Goal: Task Accomplishment & Management: Manage account settings

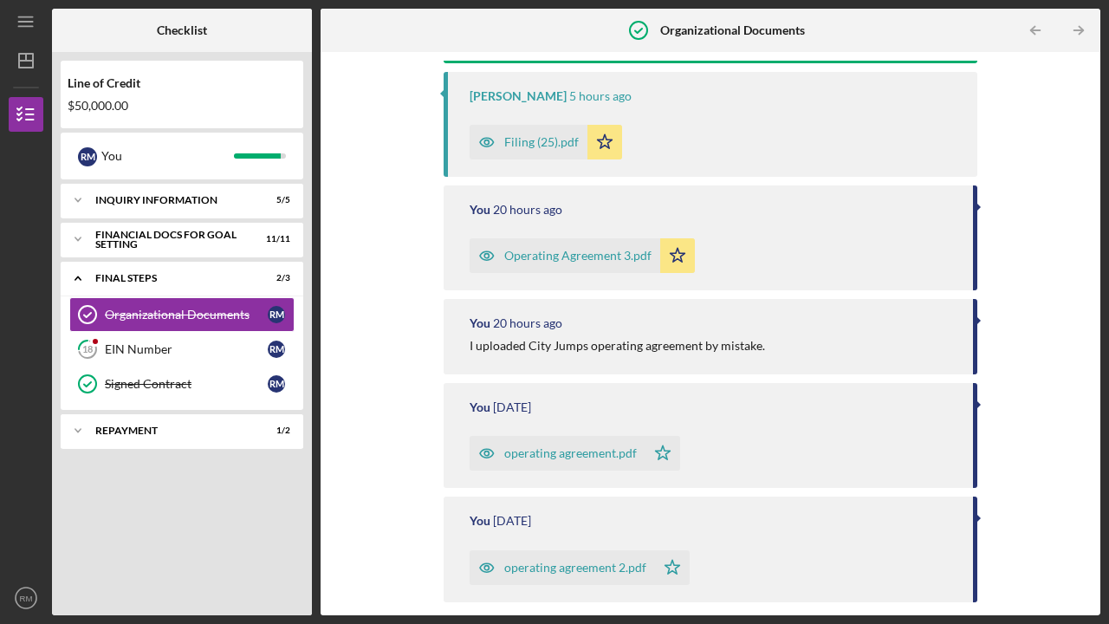
scroll to position [242, 0]
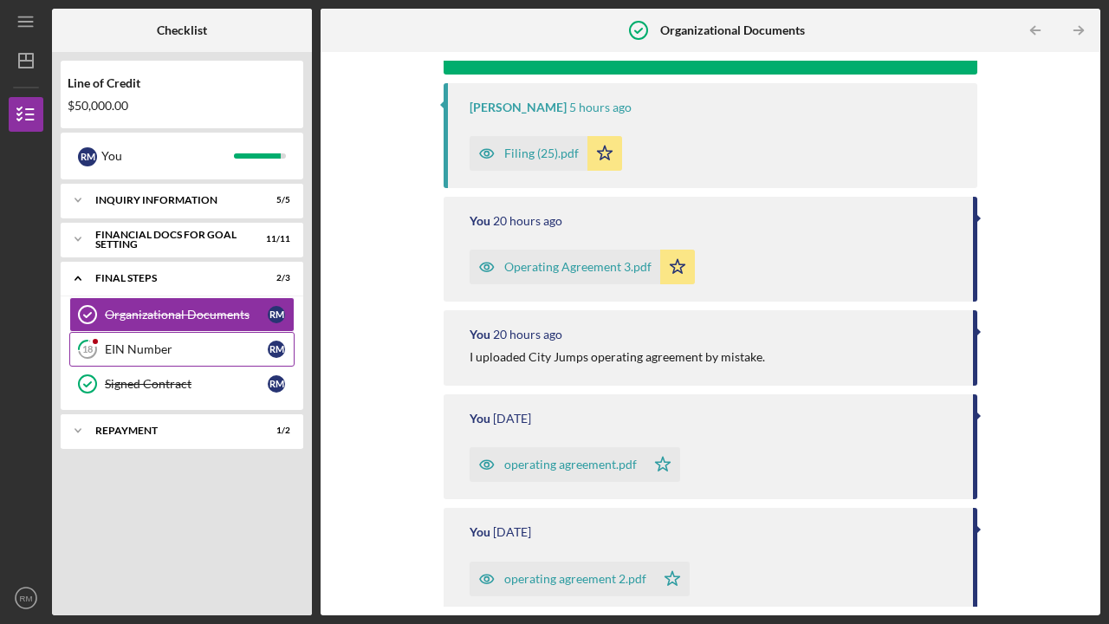
click at [144, 353] on div "EIN Number" at bounding box center [186, 349] width 163 height 14
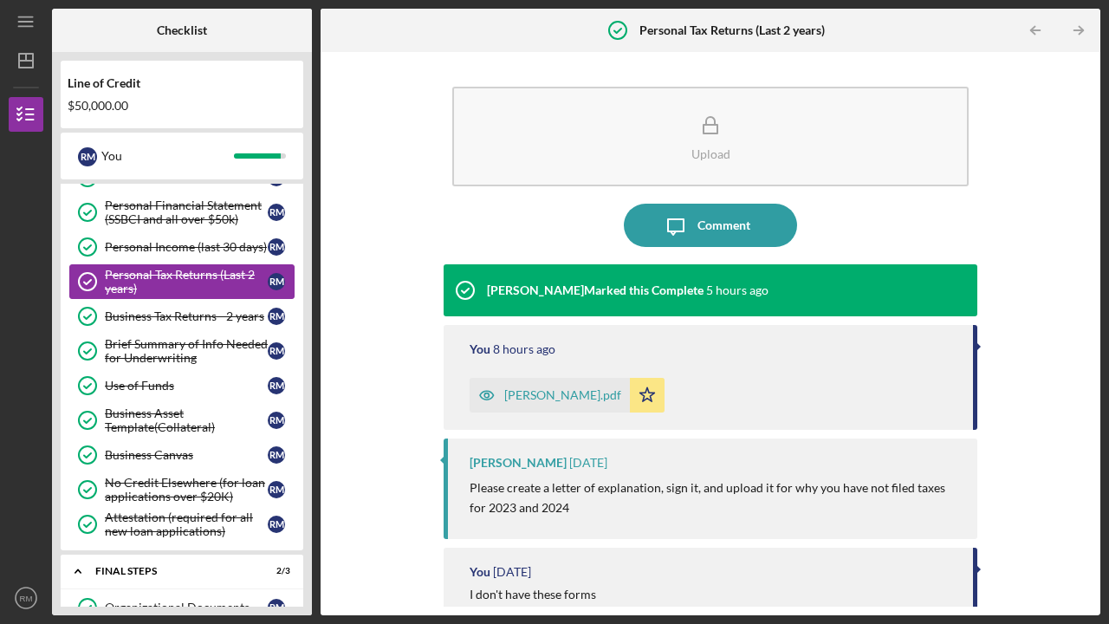
scroll to position [90, 0]
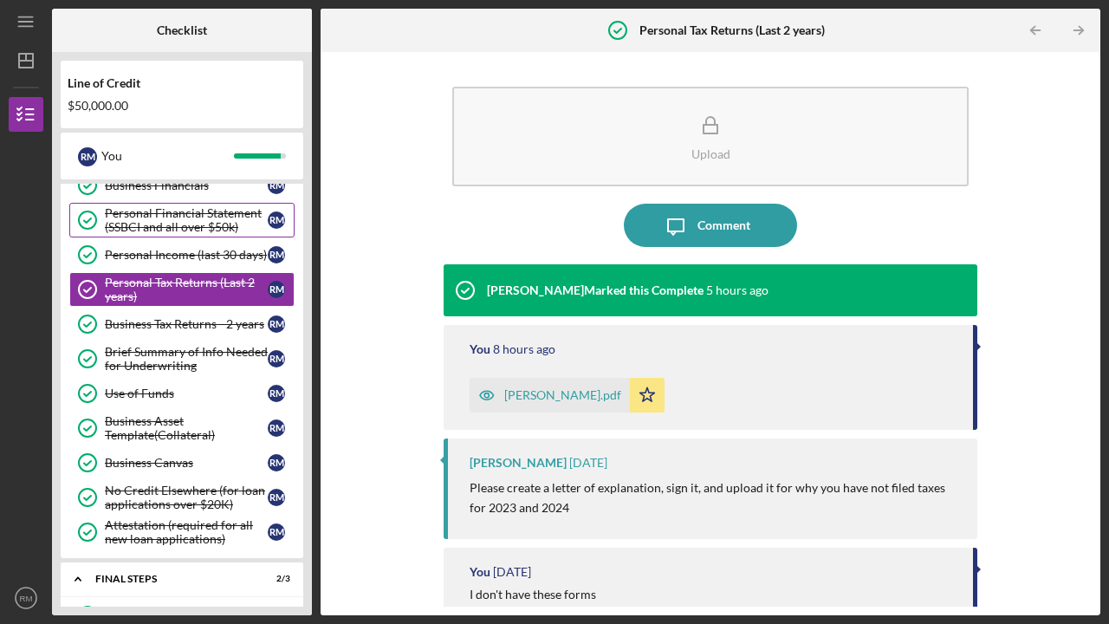
click at [167, 224] on div "Personal Financial Statement (SSBCI and all over $50k)" at bounding box center [186, 220] width 163 height 28
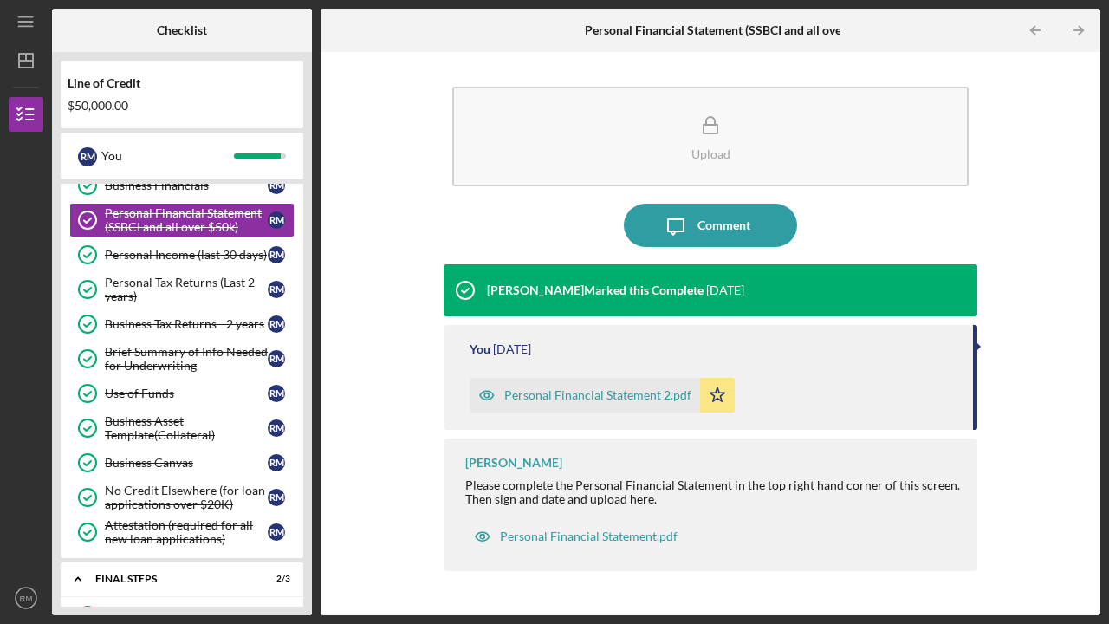
click at [560, 394] on div "Personal Financial Statement 2.pdf" at bounding box center [597, 395] width 187 height 14
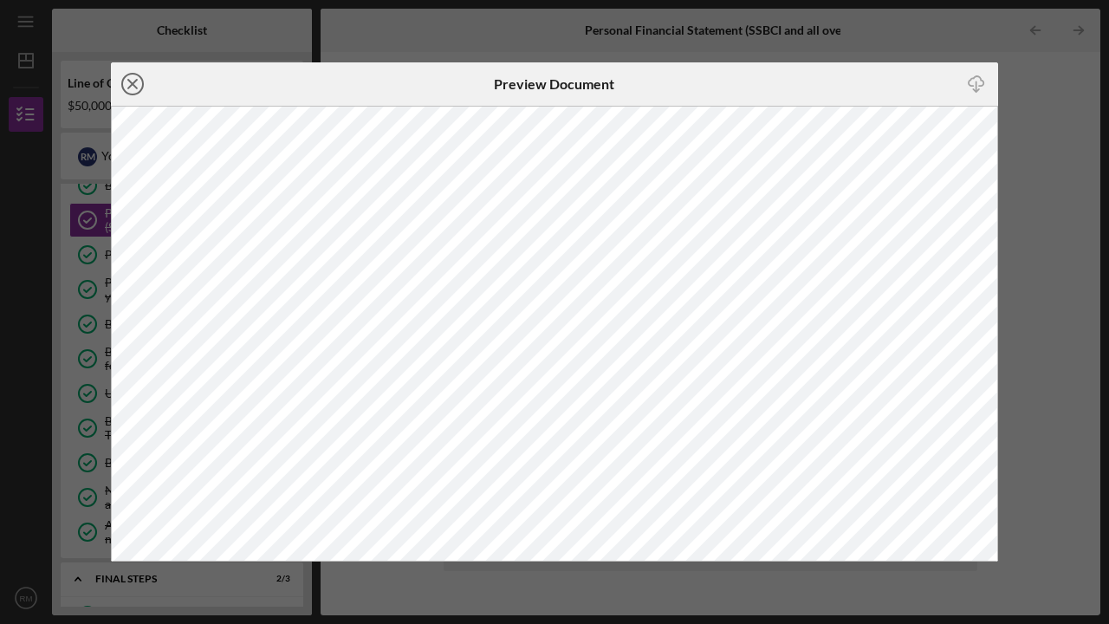
click at [136, 78] on icon "Icon/Close" at bounding box center [132, 83] width 43 height 43
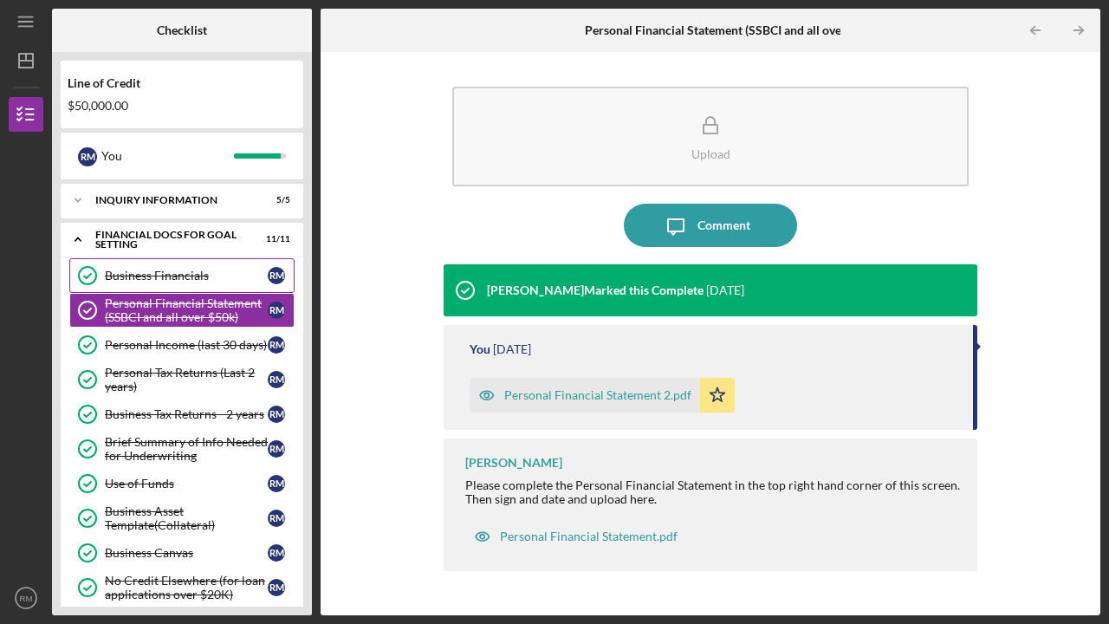
click at [165, 270] on div "Business Financials" at bounding box center [186, 276] width 163 height 14
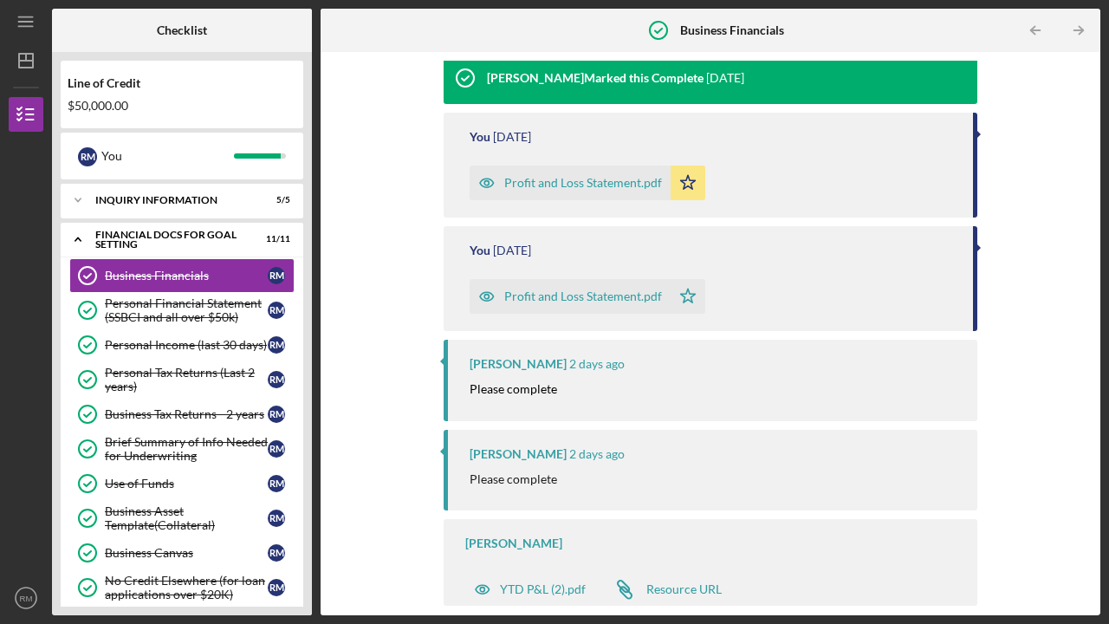
scroll to position [211, 0]
click at [574, 180] on div "Profit and Loss Statement.pdf" at bounding box center [583, 184] width 158 height 14
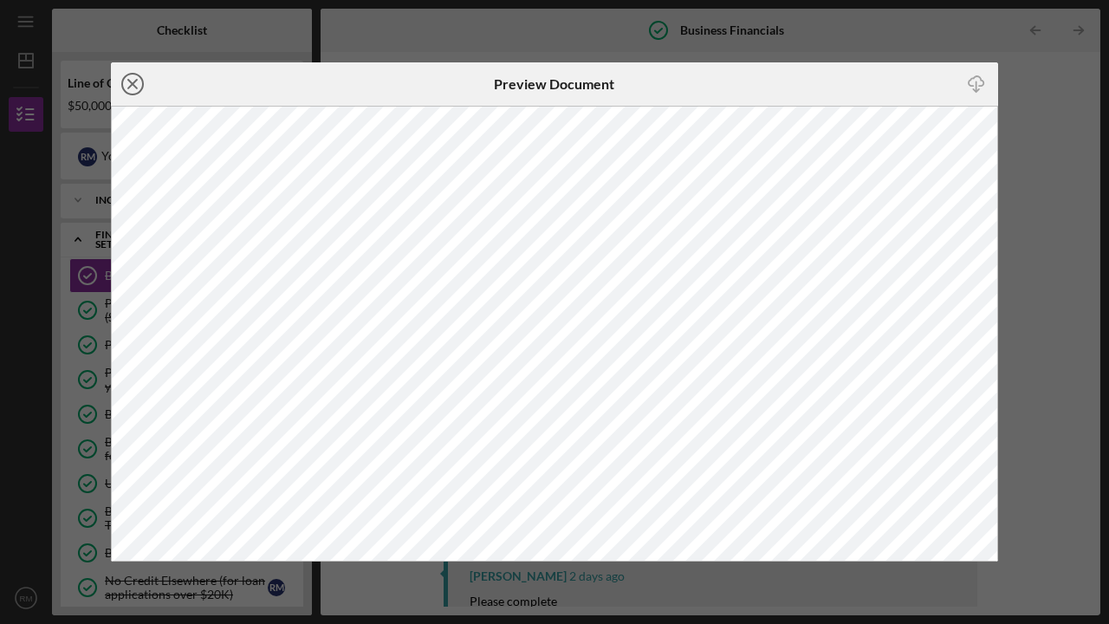
click at [133, 77] on icon "Icon/Close" at bounding box center [132, 83] width 43 height 43
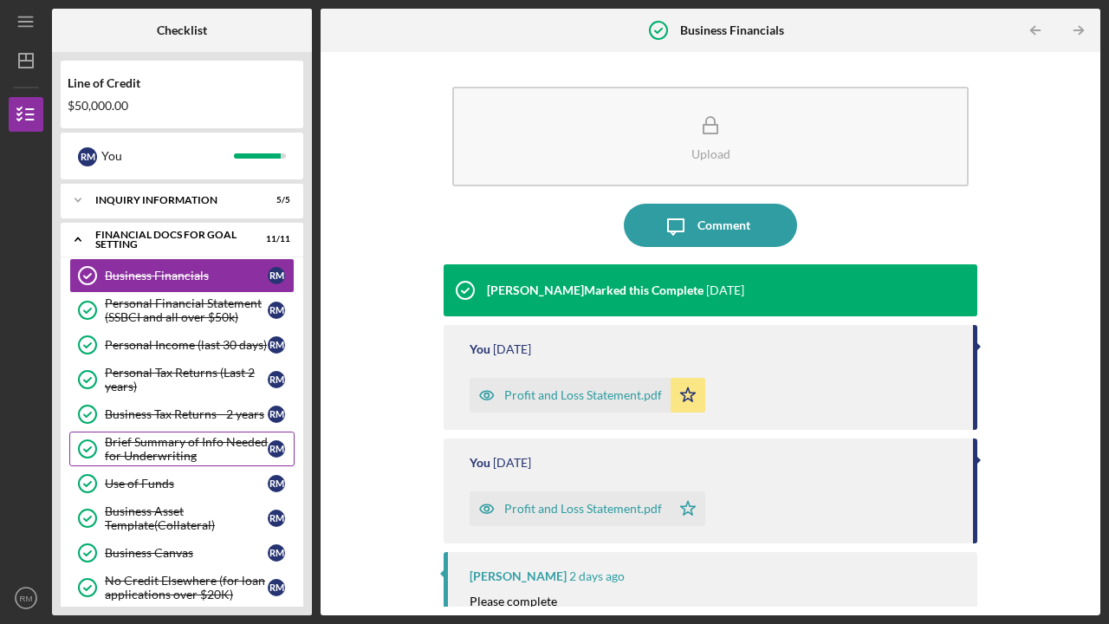
click at [148, 447] on div "Brief Summary of Info Needed for Underwriting" at bounding box center [186, 449] width 163 height 28
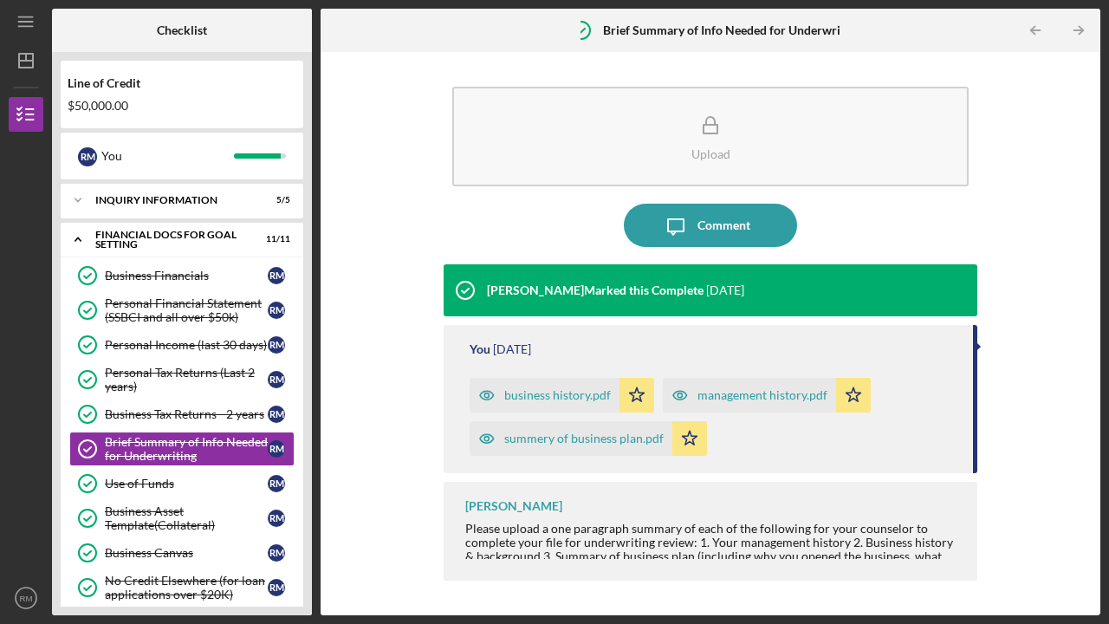
click at [524, 392] on div "business history.pdf" at bounding box center [557, 395] width 107 height 14
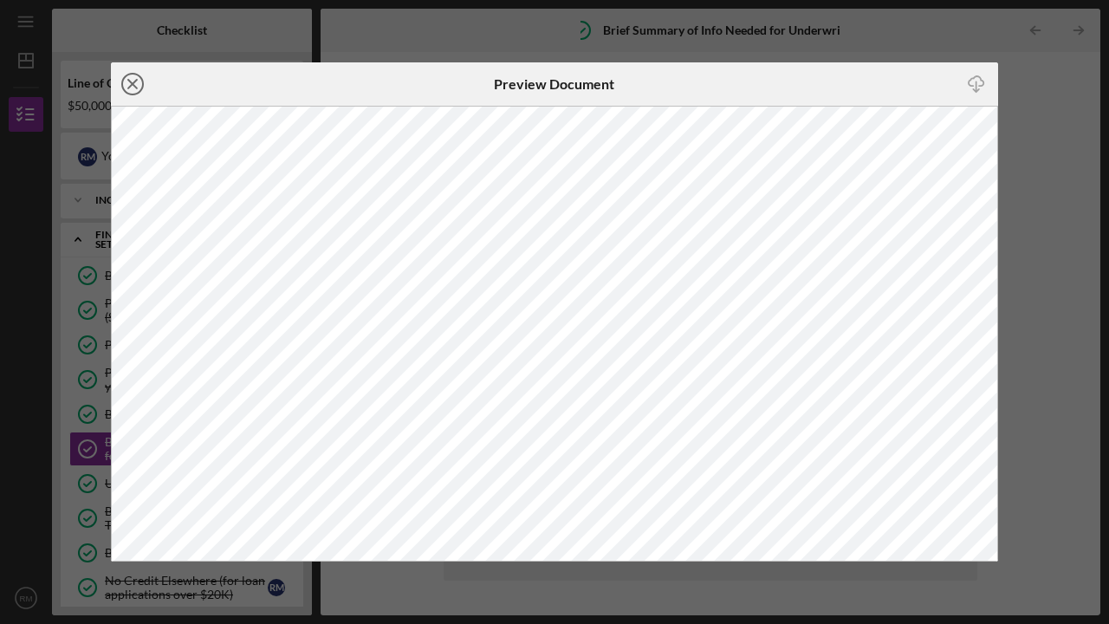
click at [129, 81] on line at bounding box center [132, 84] width 9 height 9
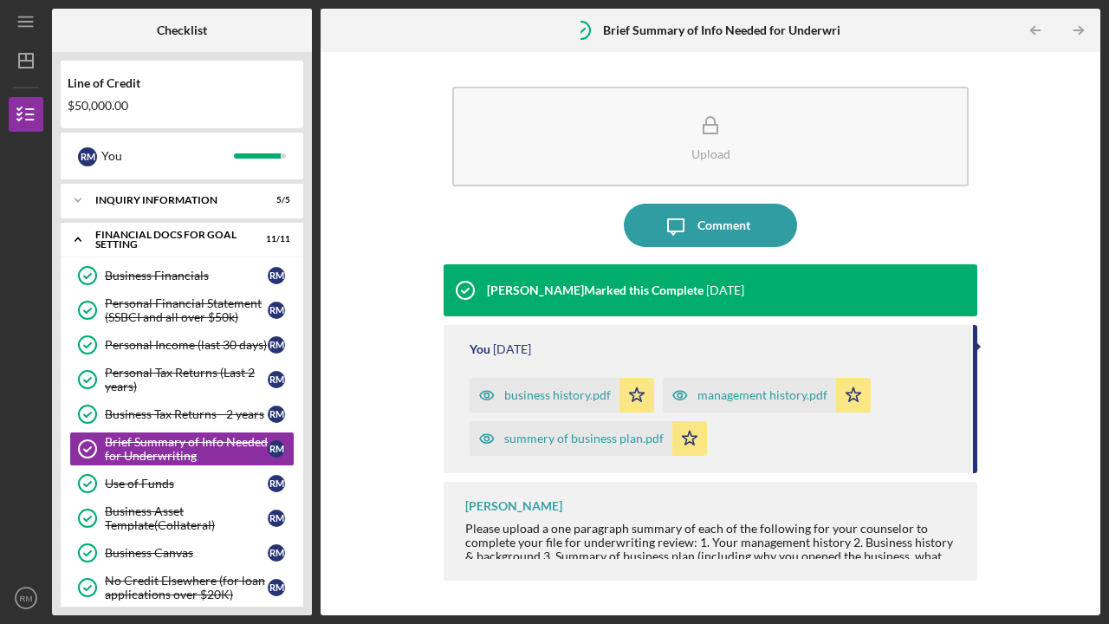
click at [753, 395] on div "management history.pdf" at bounding box center [762, 395] width 130 height 14
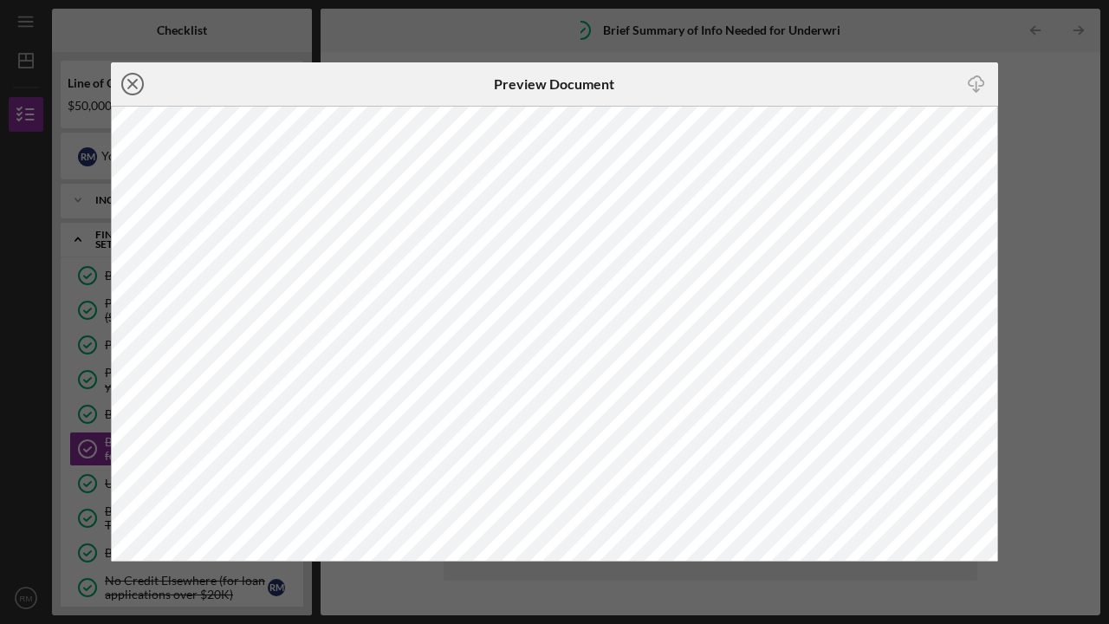
click at [127, 78] on icon "Icon/Close" at bounding box center [132, 83] width 43 height 43
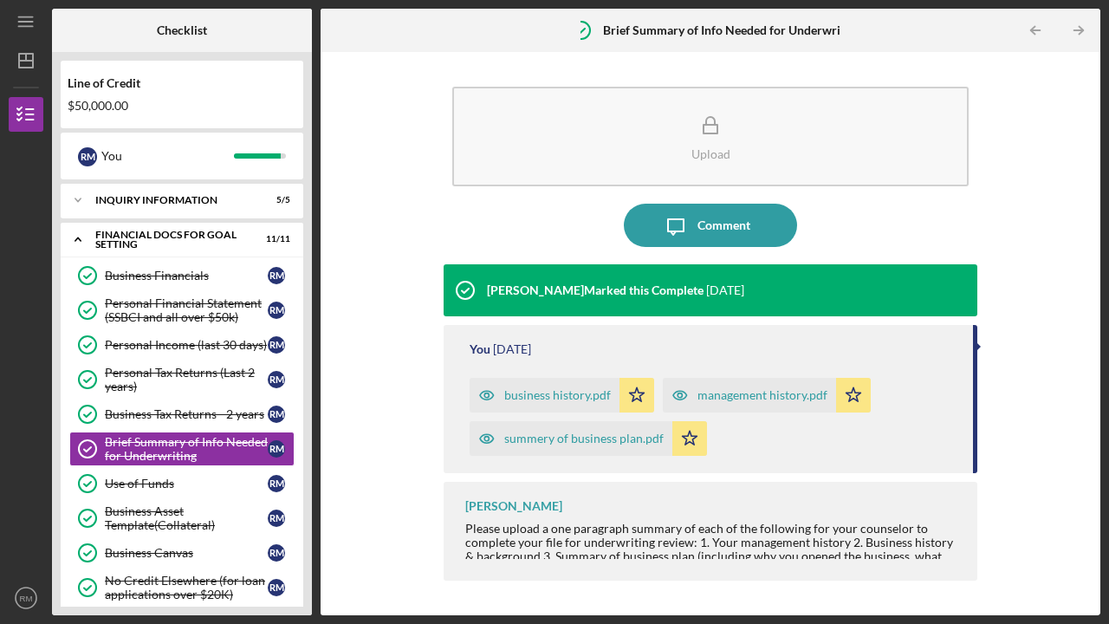
click at [546, 444] on div "summery of business plan.pdf" at bounding box center [583, 438] width 159 height 14
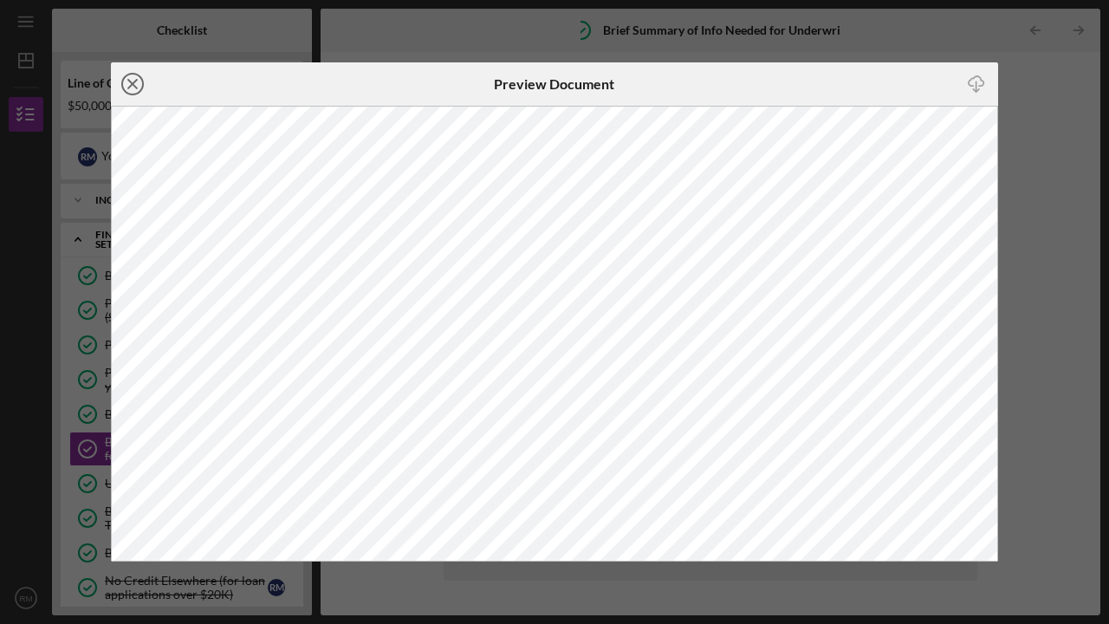
click at [132, 77] on icon "Icon/Close" at bounding box center [132, 83] width 43 height 43
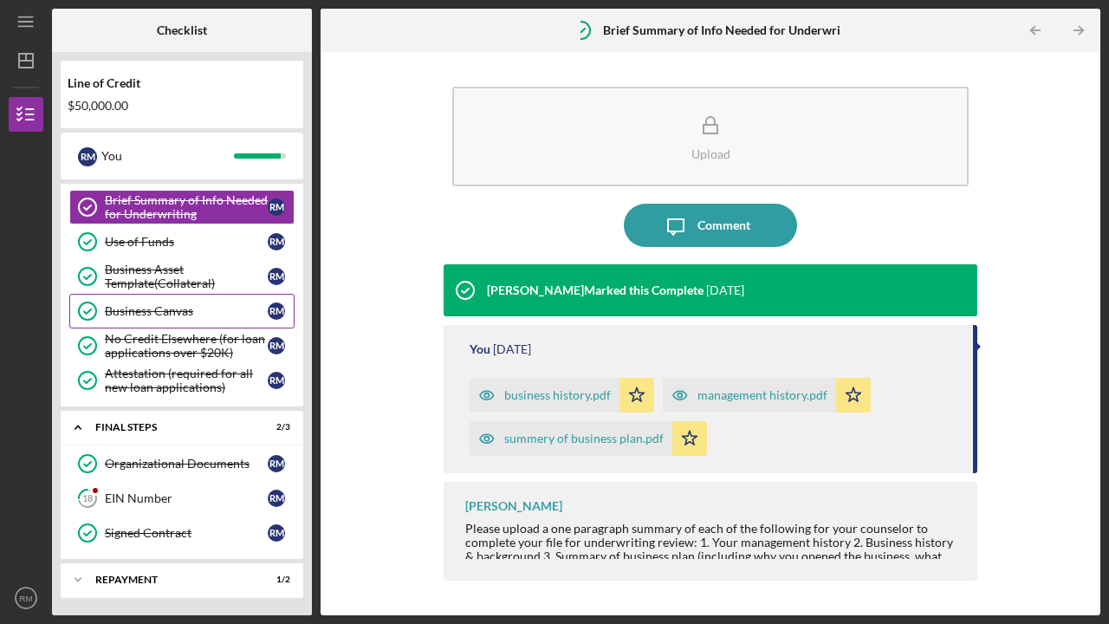
scroll to position [242, 0]
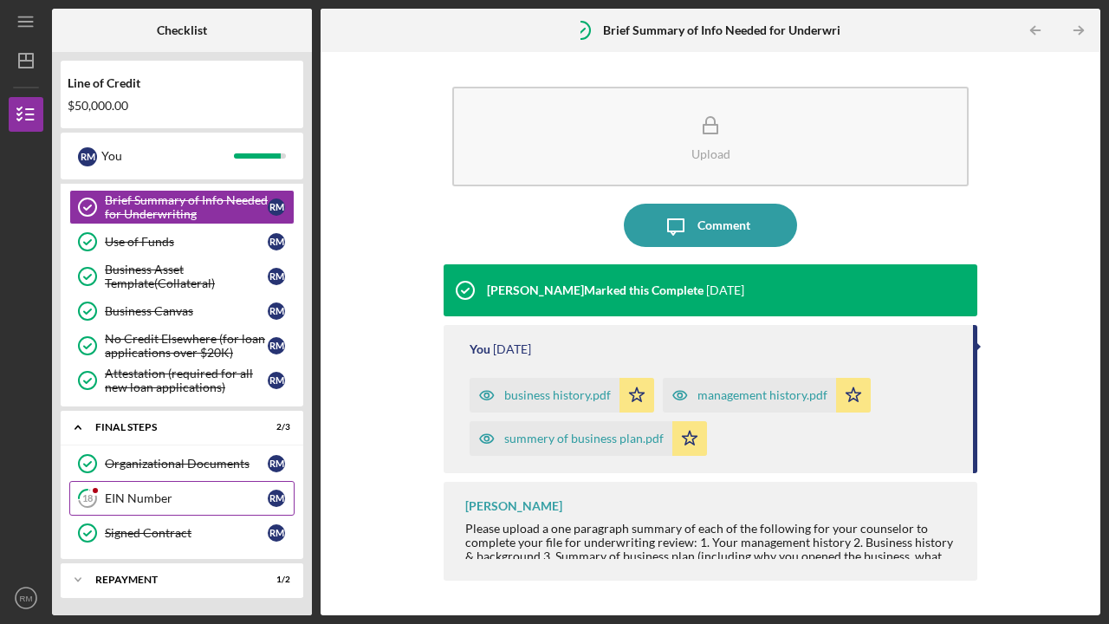
click at [140, 496] on div "EIN Number" at bounding box center [186, 498] width 163 height 14
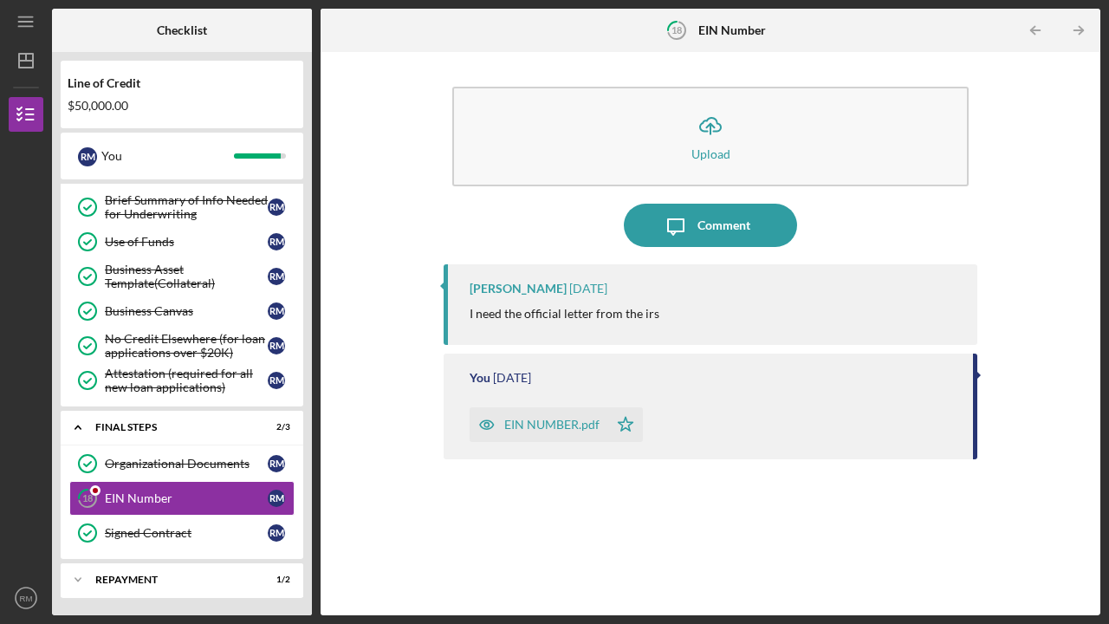
click at [560, 420] on div "EIN NUMBER.pdf" at bounding box center [551, 425] width 95 height 14
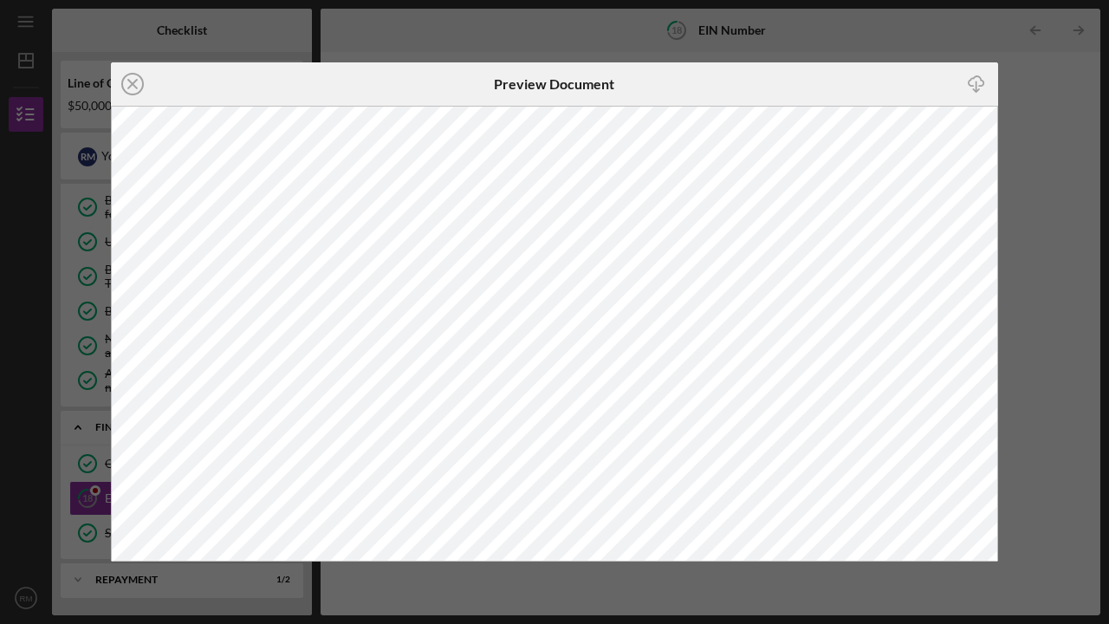
click at [410, 52] on div "Icon/Close Preview Document Icon/Download" at bounding box center [554, 312] width 1109 height 624
click at [136, 83] on icon "Icon/Close" at bounding box center [132, 83] width 43 height 43
